Goal: Navigation & Orientation: Find specific page/section

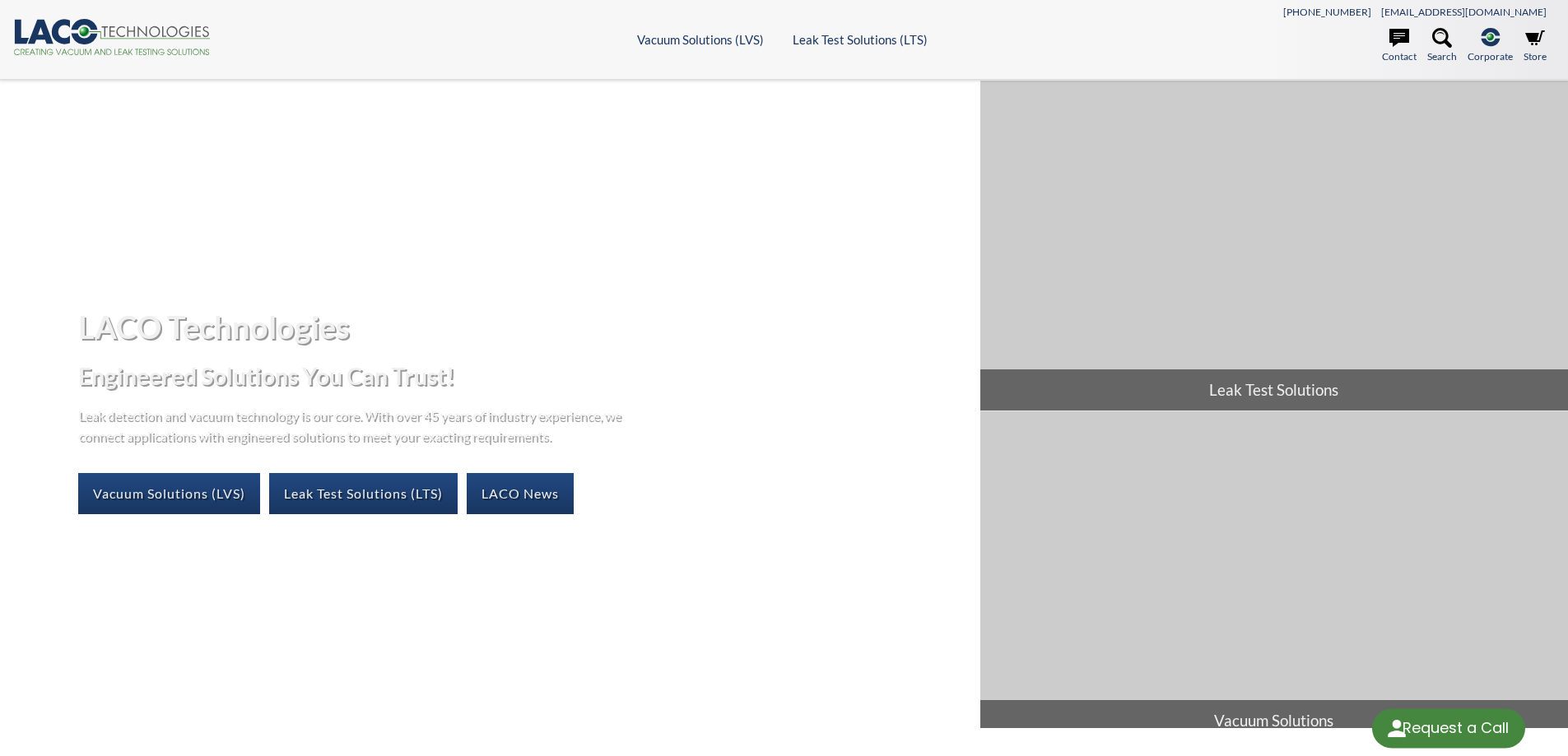
select select "Language Translate Widget"
click at [359, 494] on link "Leak Test Solutions (LTS)" at bounding box center [363, 493] width 188 height 41
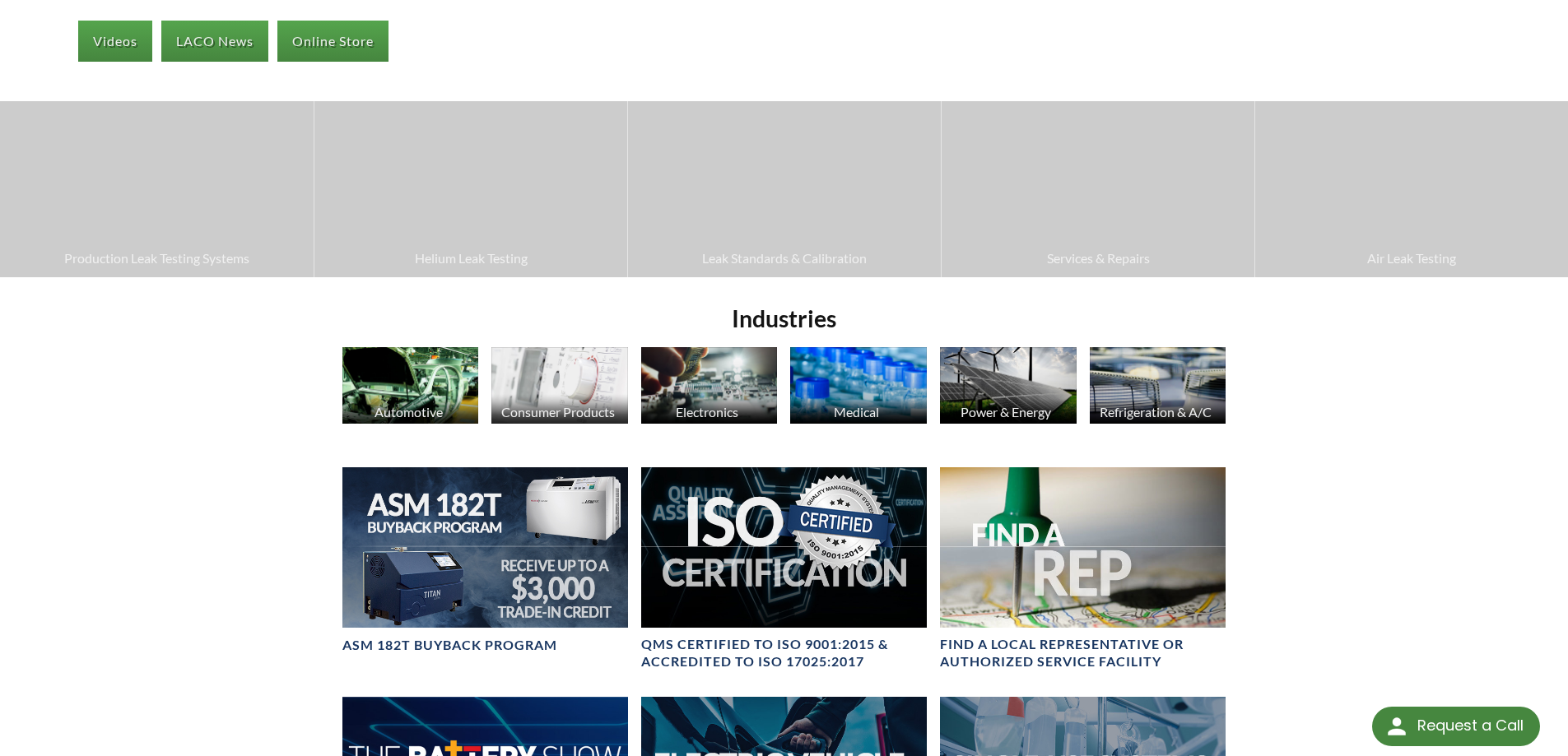
scroll to position [412, 0]
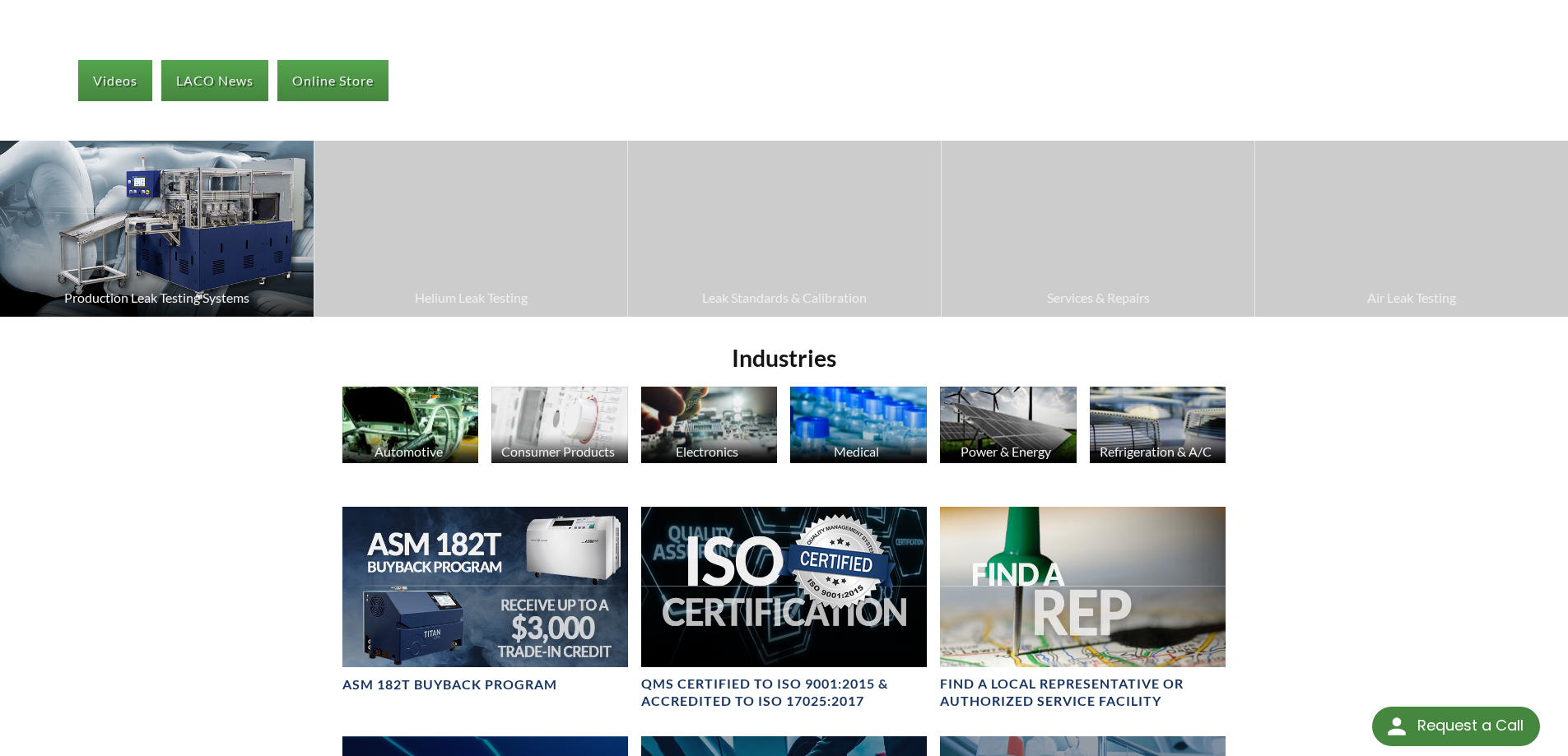
click at [158, 297] on span "Production Leak Testing Systems" at bounding box center [157, 298] width 297 height 21
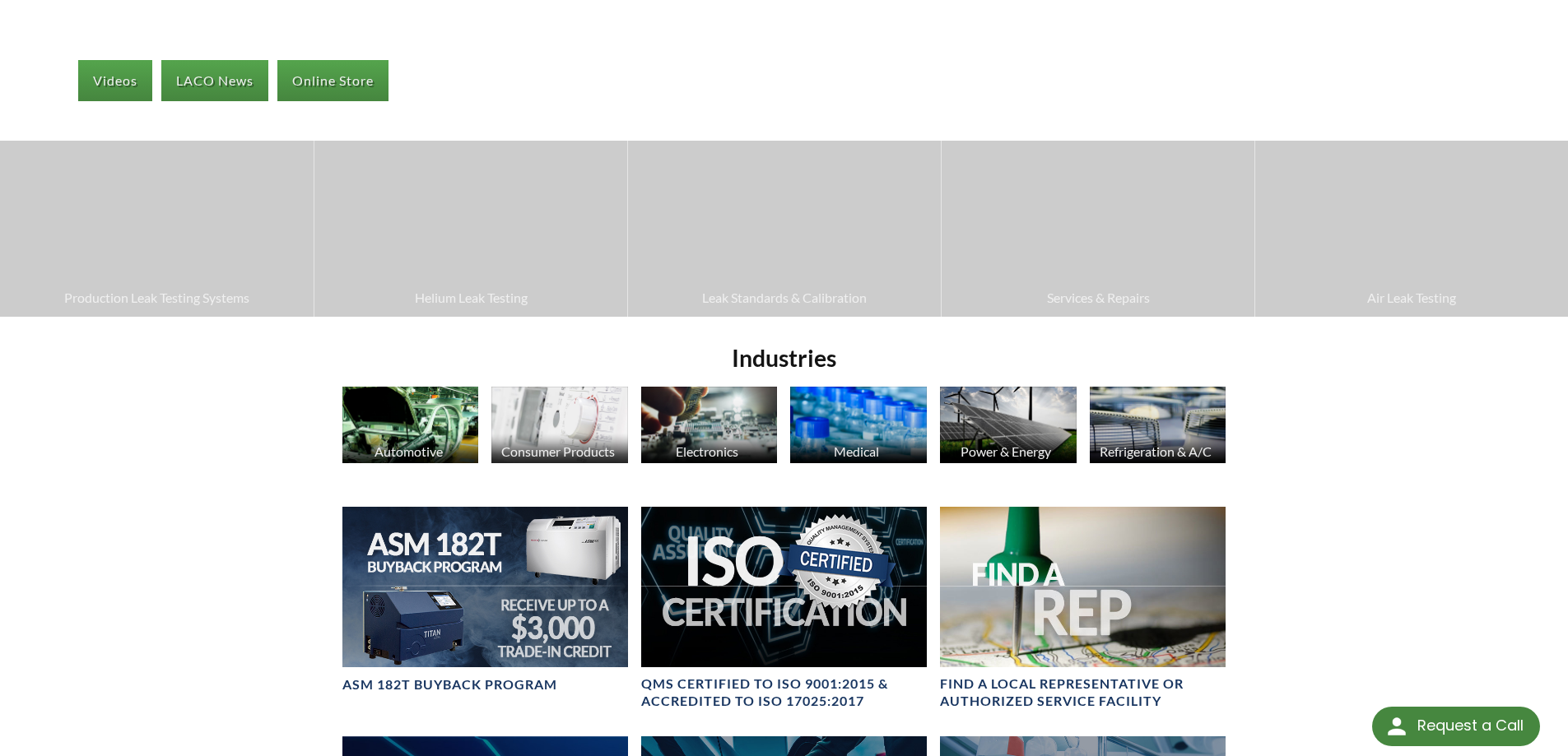
scroll to position [0, 0]
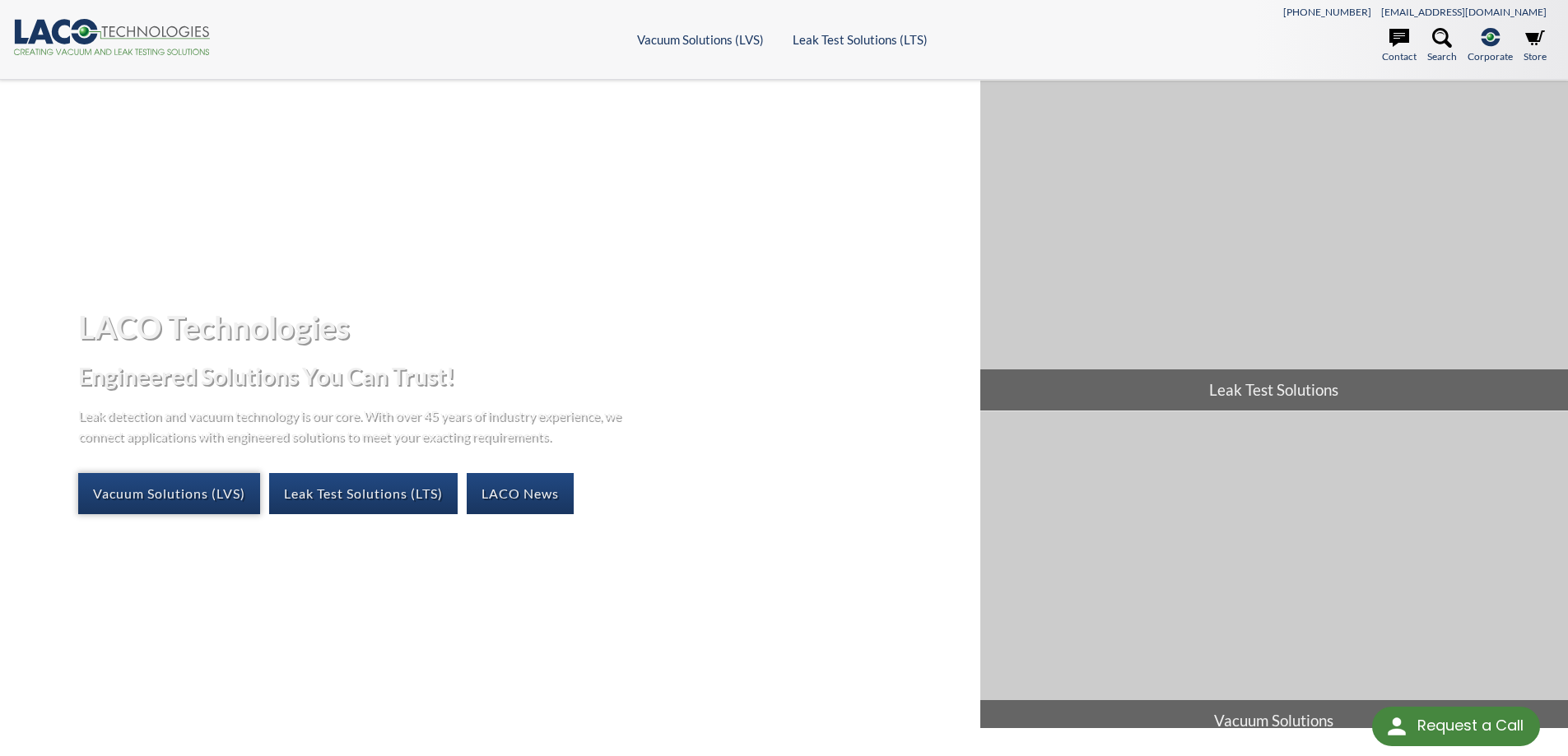
click at [198, 486] on link "Vacuum Solutions (LVS)" at bounding box center [169, 493] width 182 height 41
